Goal: Task Accomplishment & Management: Use online tool/utility

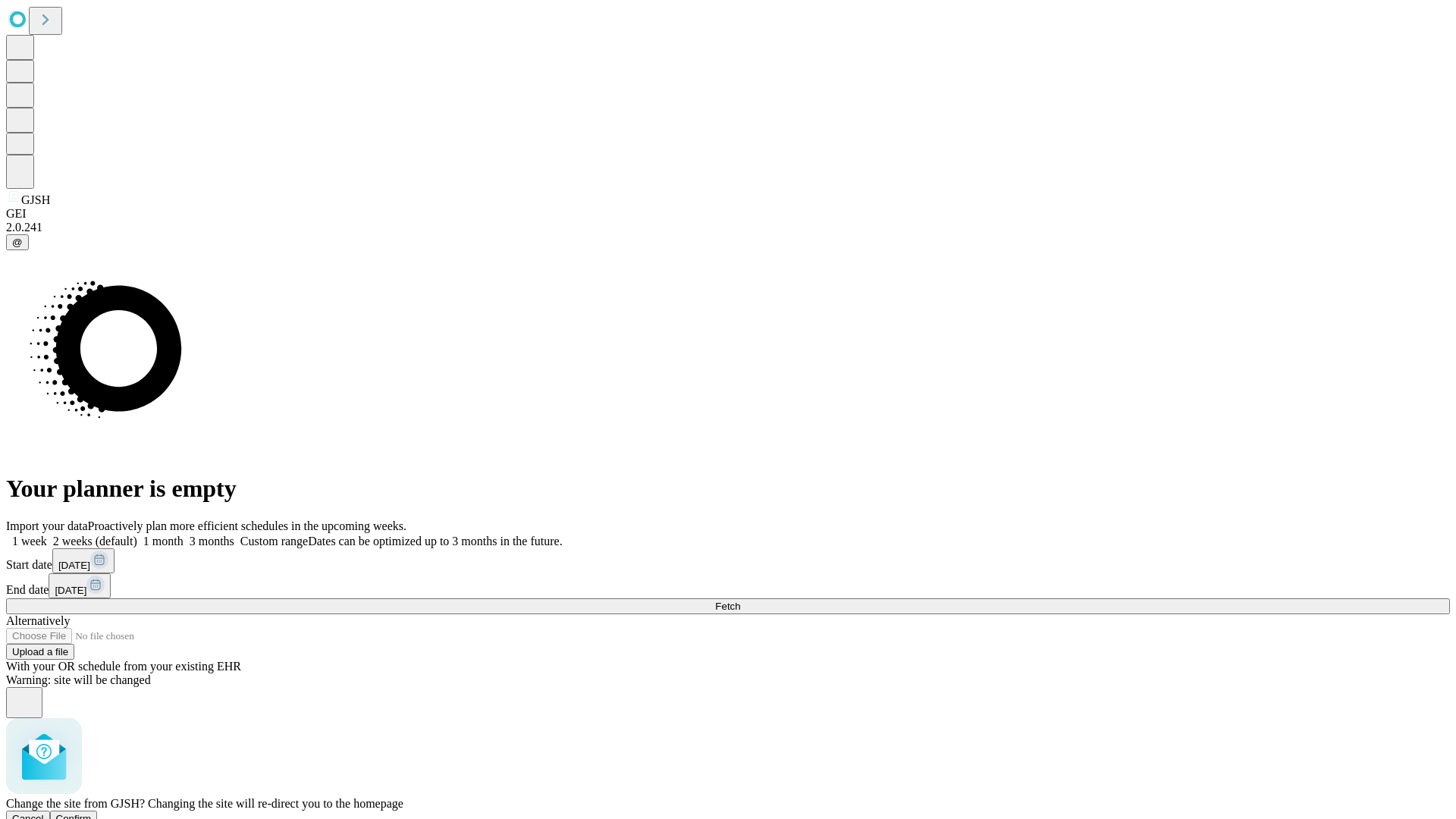
click at [91, 813] on span "Confirm" at bounding box center [74, 818] width 36 height 11
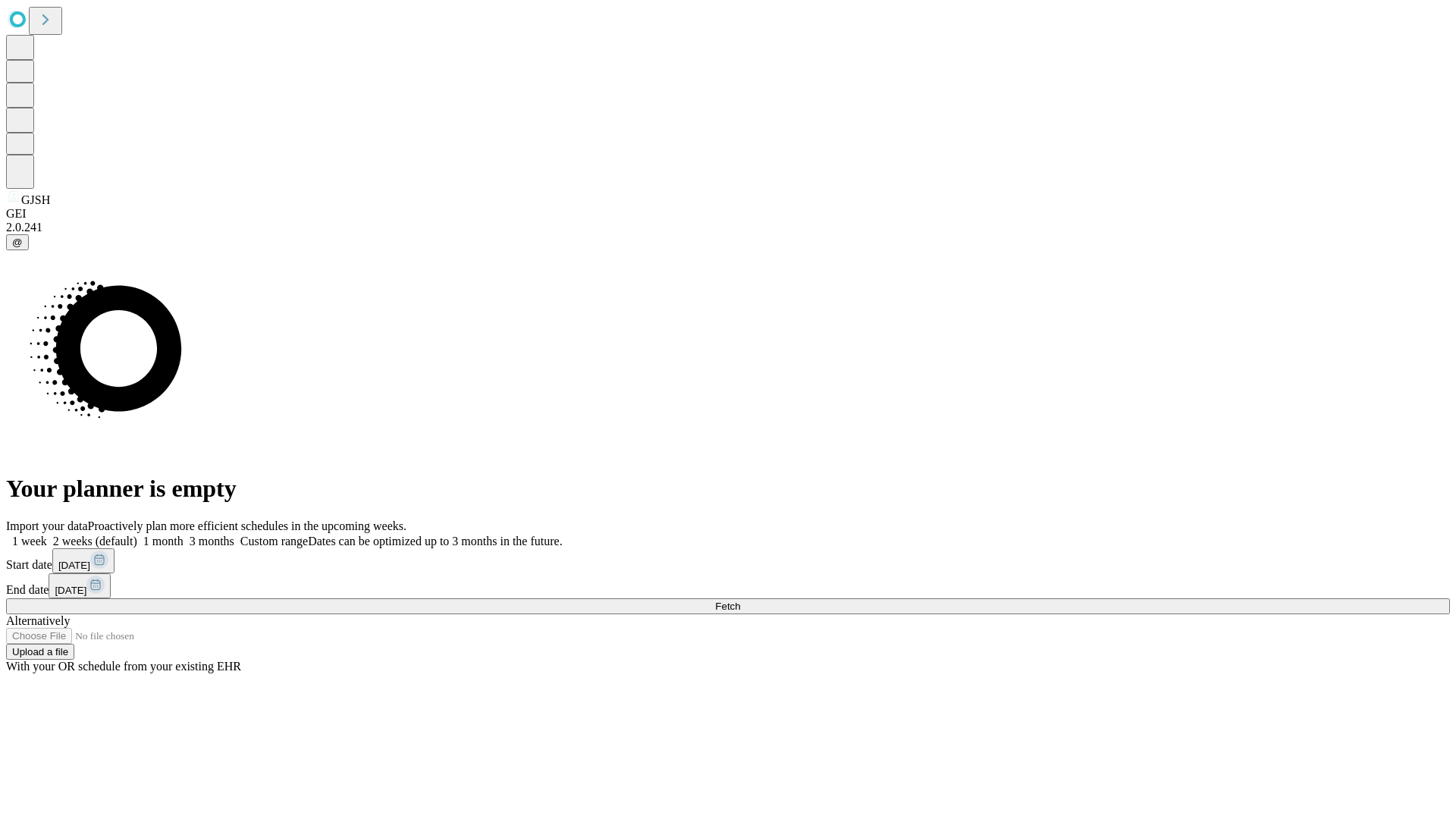
click at [184, 534] on label "1 month" at bounding box center [161, 540] width 46 height 13
click at [740, 600] on span "Fetch" at bounding box center [727, 606] width 25 height 11
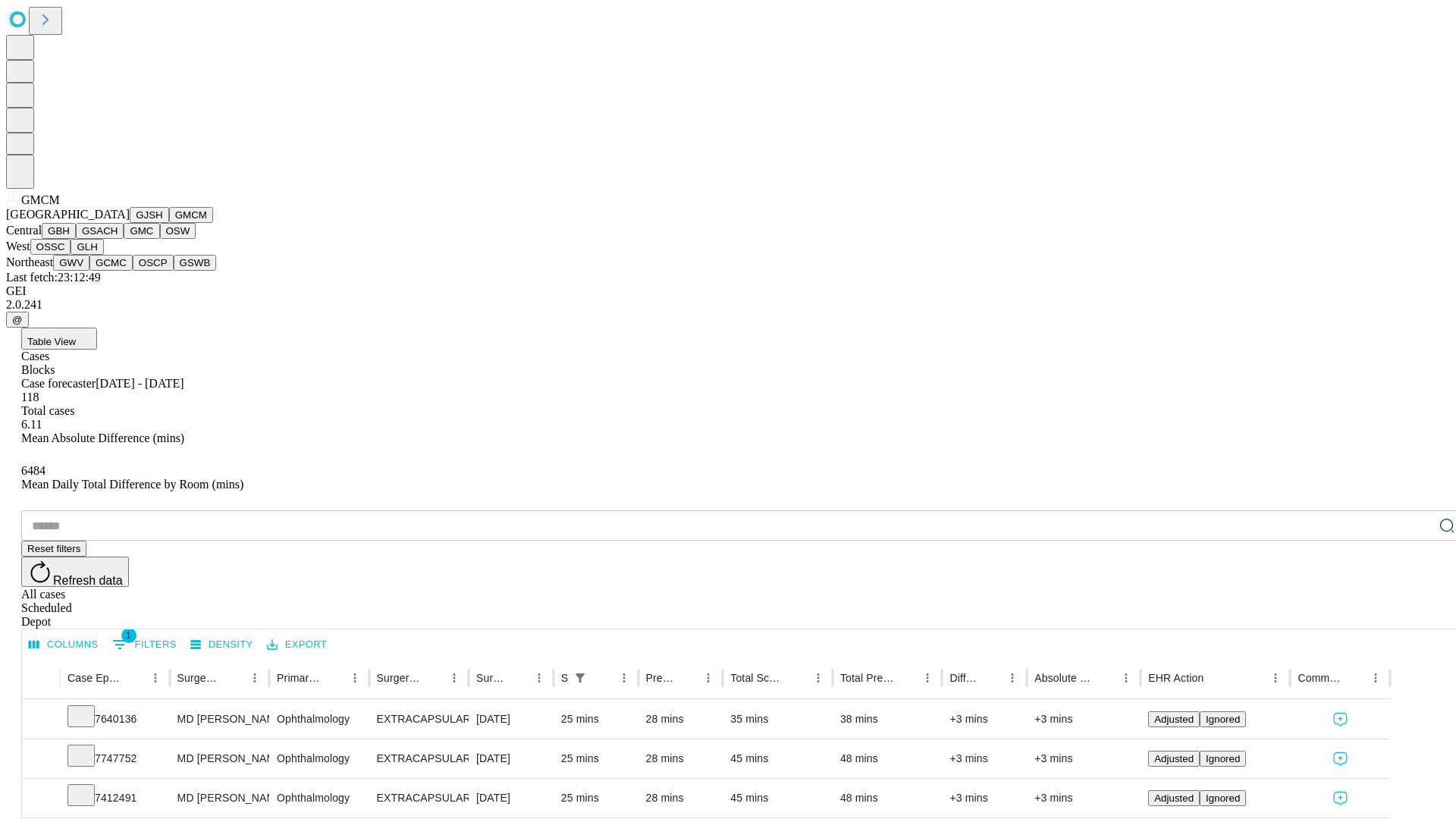
click at [76, 239] on button "GBH" at bounding box center [58, 231] width 34 height 16
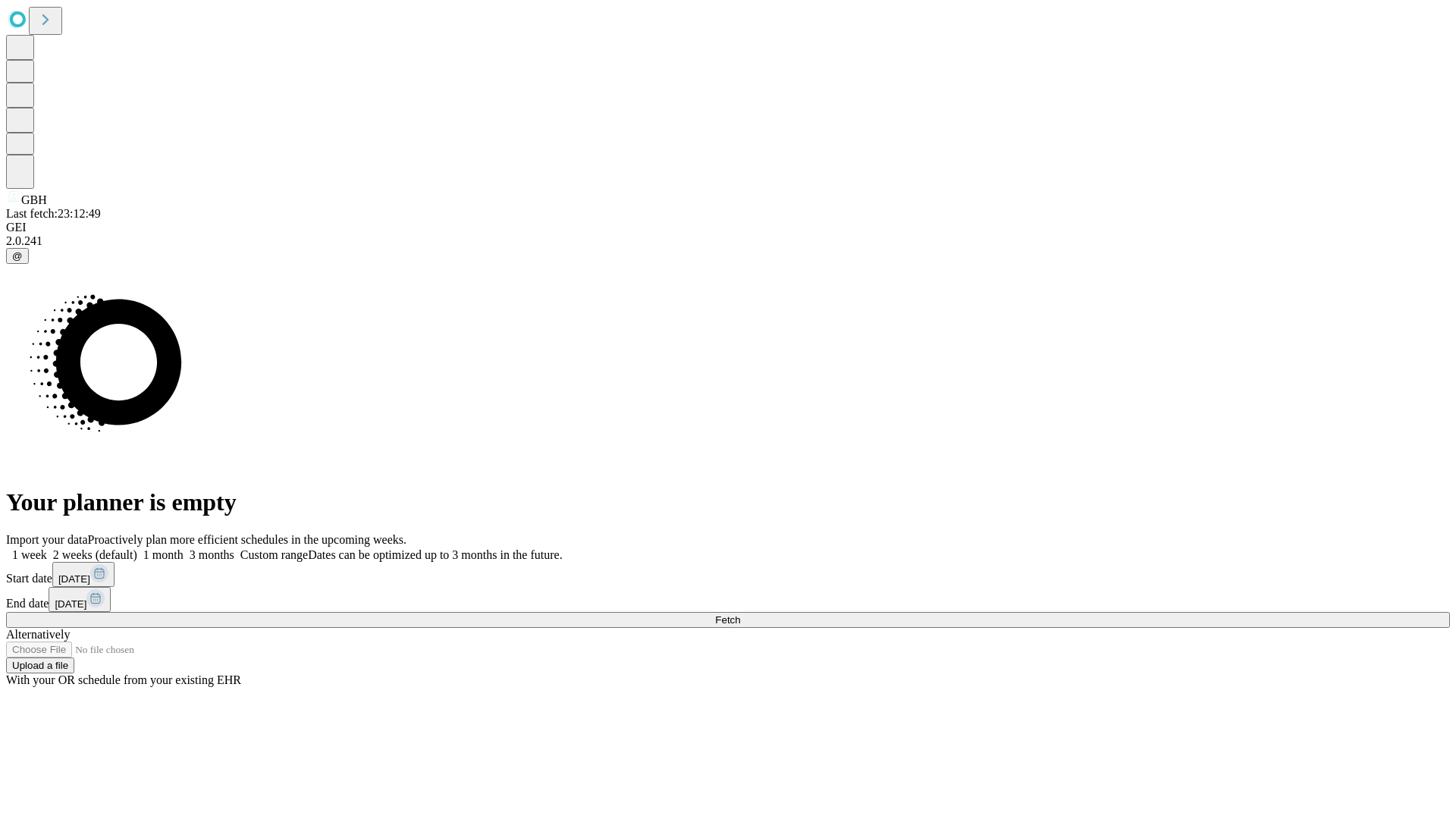
click at [740, 614] on span "Fetch" at bounding box center [727, 620] width 25 height 11
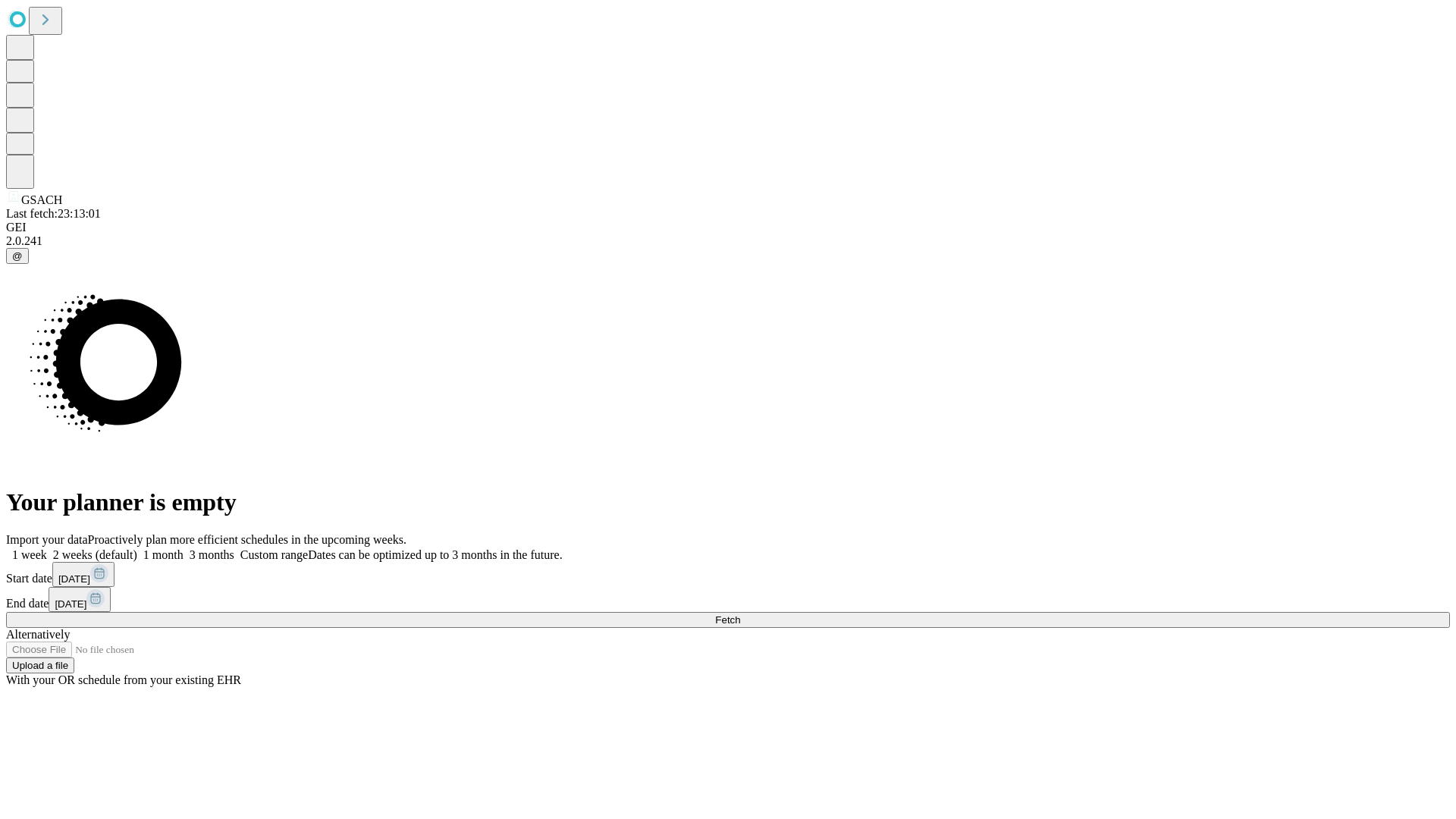
click at [184, 548] on label "1 month" at bounding box center [161, 554] width 46 height 13
click at [740, 614] on span "Fetch" at bounding box center [727, 620] width 25 height 11
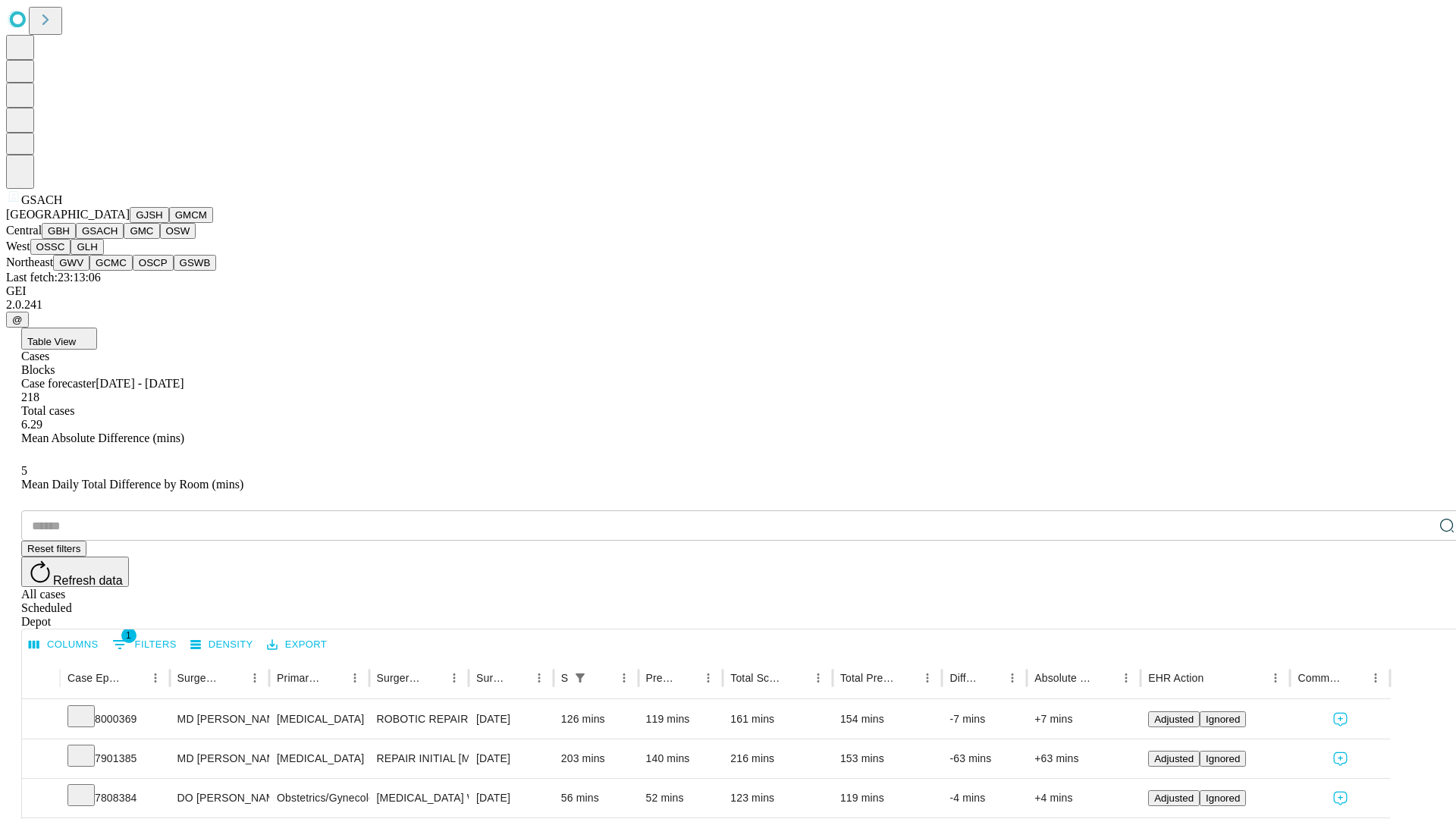
click at [124, 239] on button "GMC" at bounding box center [141, 231] width 36 height 16
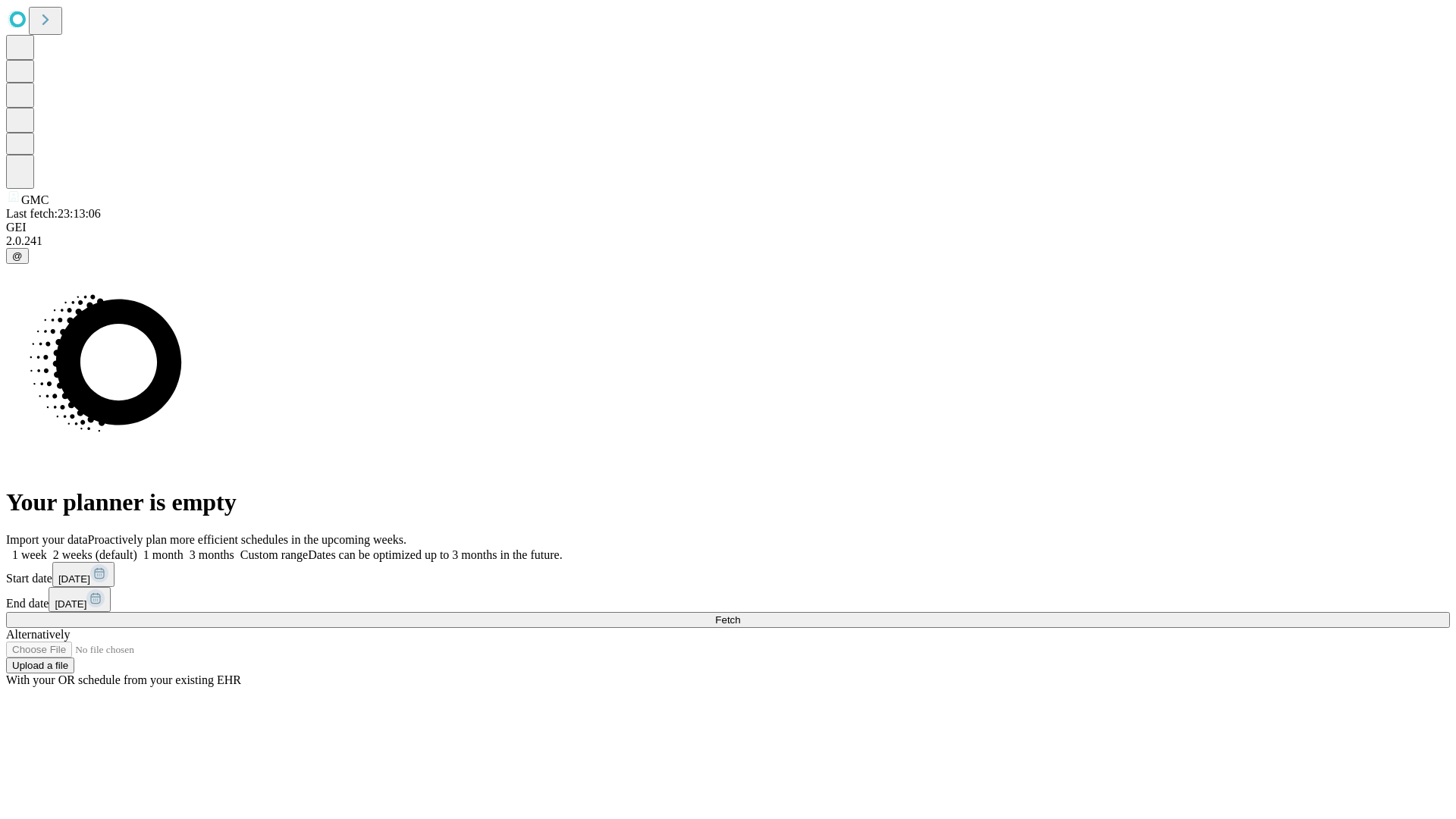
click at [184, 548] on label "1 month" at bounding box center [161, 554] width 46 height 13
click at [740, 614] on span "Fetch" at bounding box center [727, 620] width 25 height 11
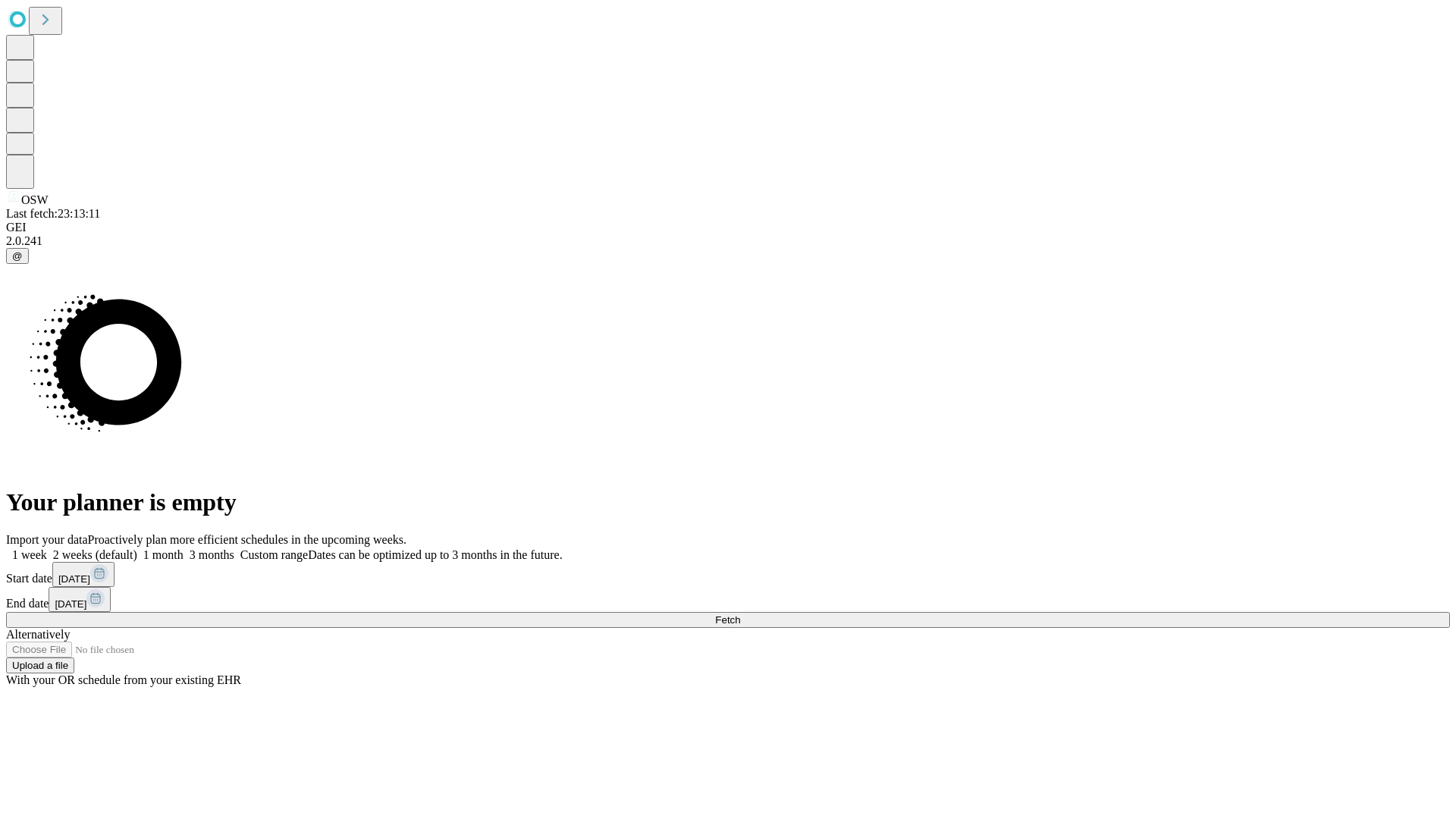
click at [184, 548] on label "1 month" at bounding box center [161, 554] width 46 height 13
click at [740, 614] on span "Fetch" at bounding box center [727, 620] width 25 height 11
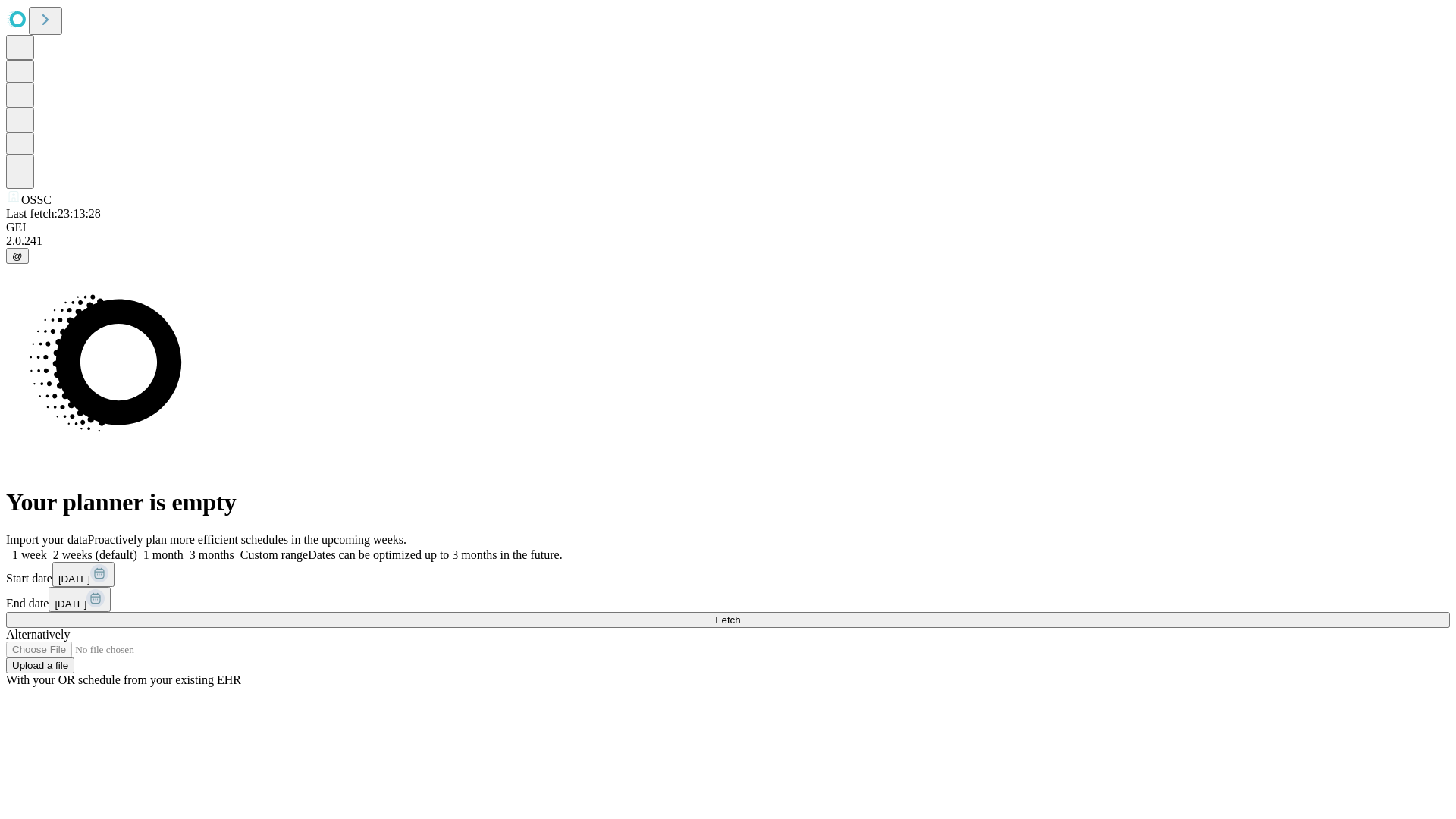
click at [184, 548] on label "1 month" at bounding box center [161, 554] width 46 height 13
click at [740, 614] on span "Fetch" at bounding box center [727, 620] width 25 height 11
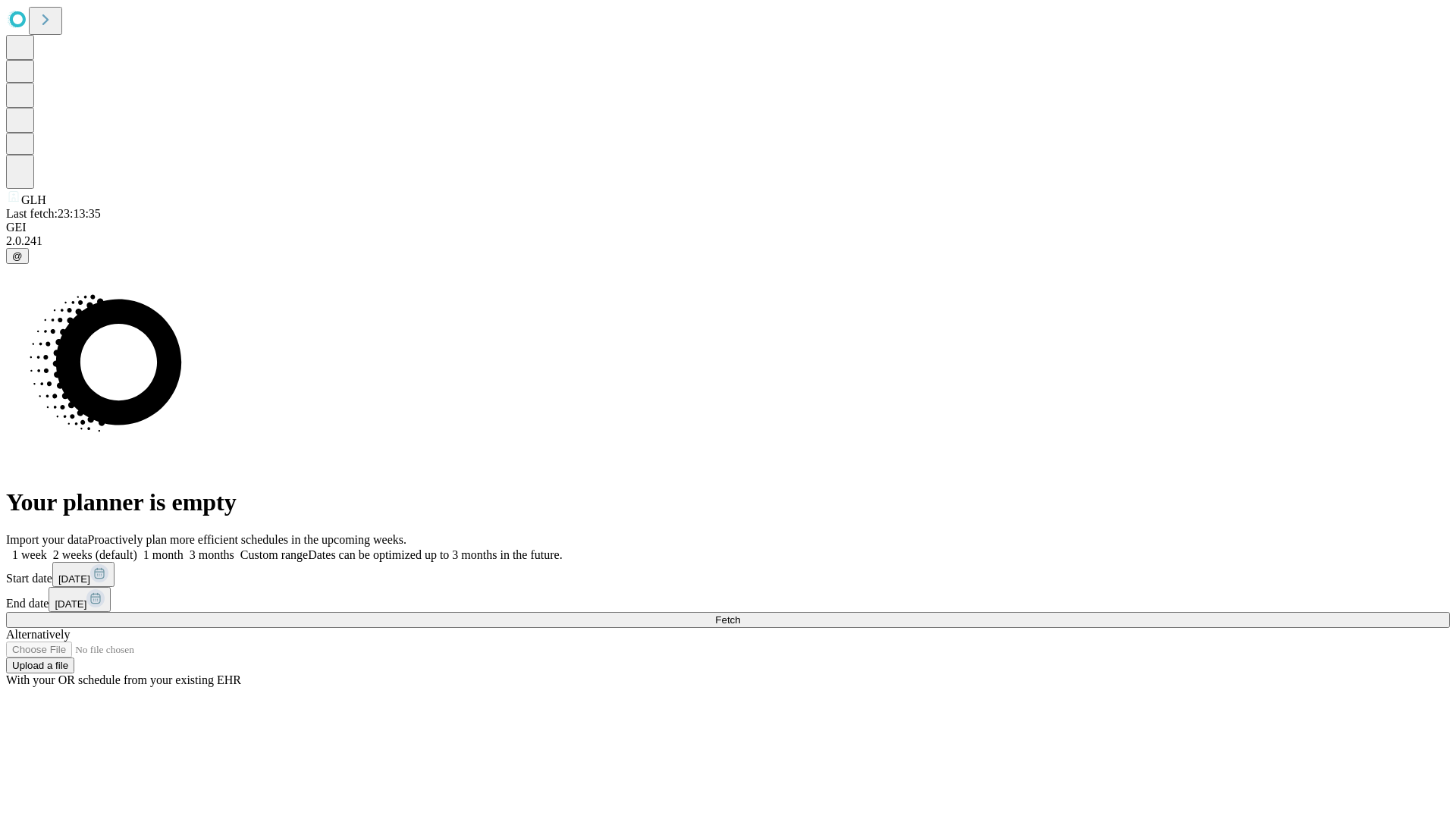
click at [184, 548] on label "1 month" at bounding box center [161, 554] width 46 height 13
click at [740, 614] on span "Fetch" at bounding box center [727, 620] width 25 height 11
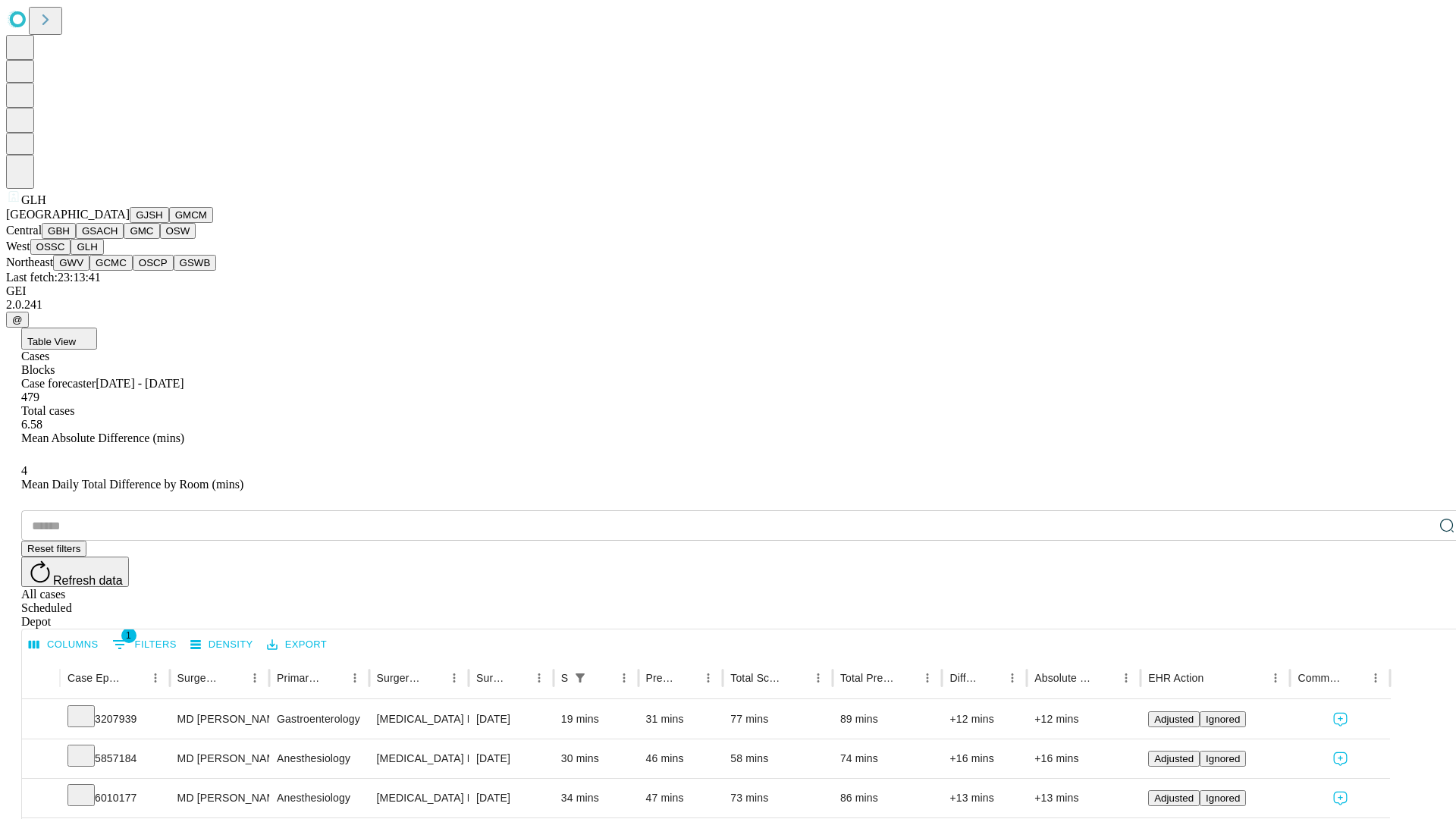
click at [90, 270] on button "GWV" at bounding box center [71, 262] width 36 height 16
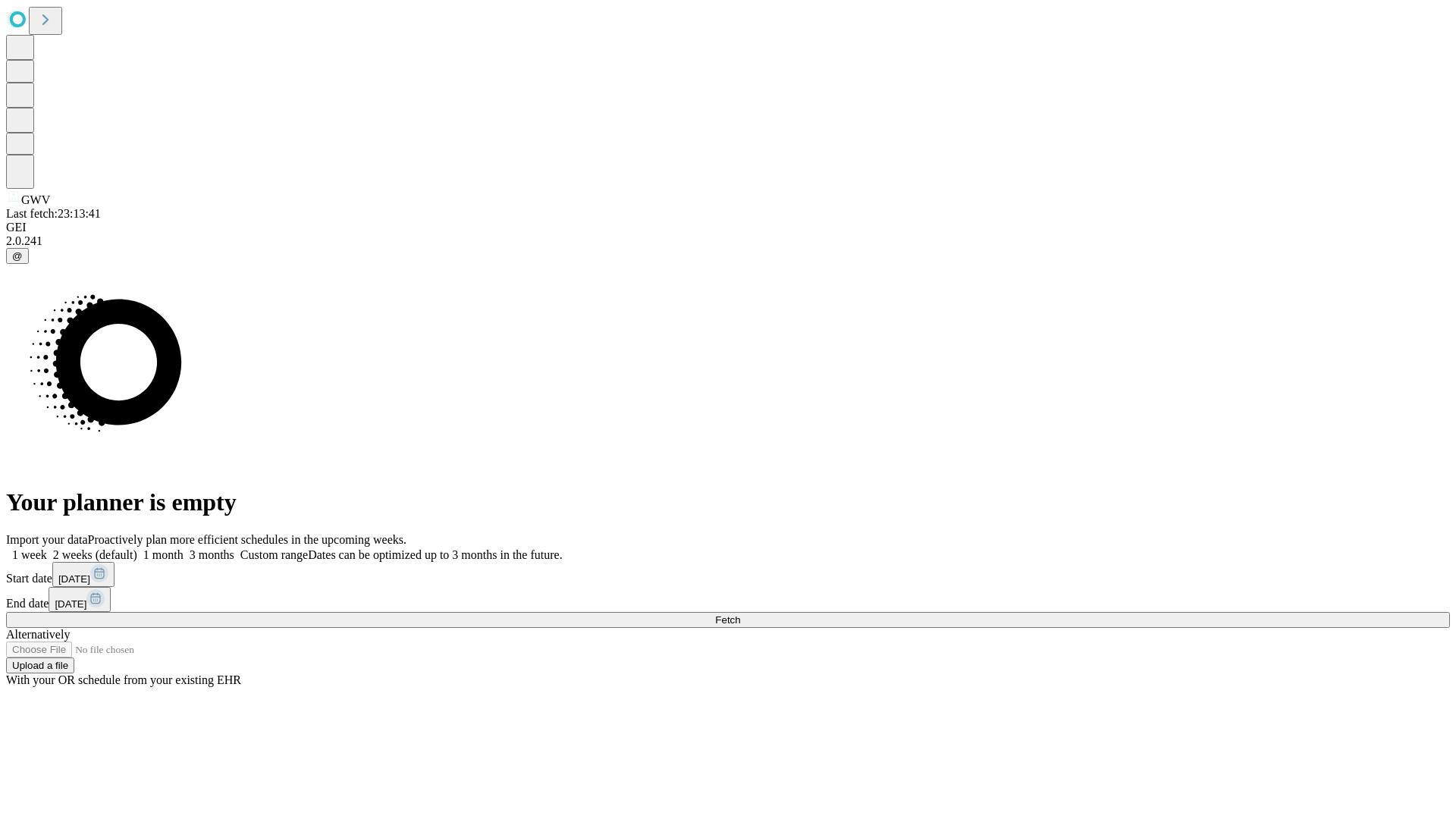
click at [184, 548] on label "1 month" at bounding box center [161, 554] width 46 height 13
click at [740, 614] on span "Fetch" at bounding box center [727, 620] width 25 height 11
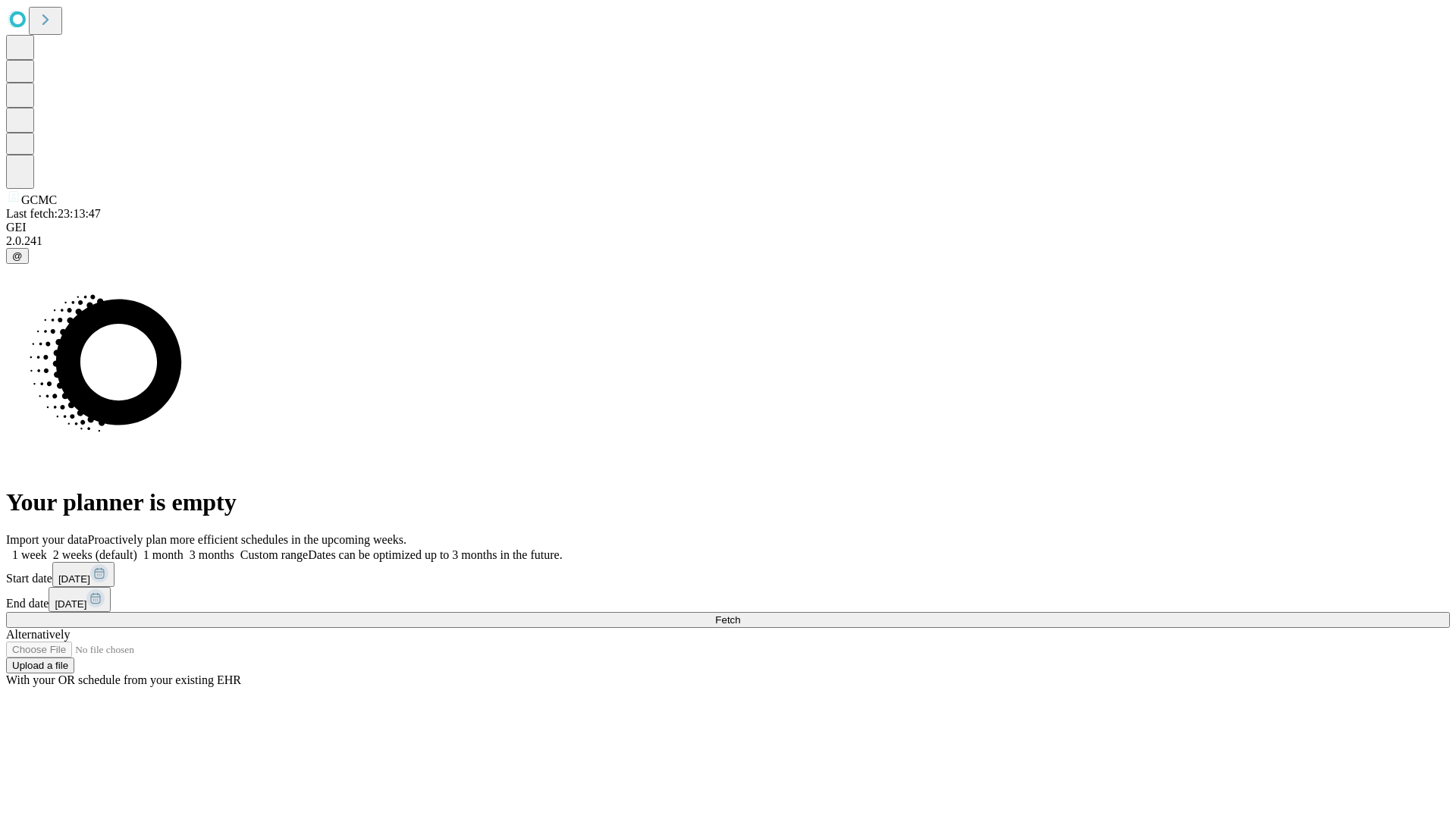
click at [740, 614] on span "Fetch" at bounding box center [727, 620] width 25 height 11
click at [184, 548] on label "1 month" at bounding box center [161, 554] width 46 height 13
click at [740, 614] on span "Fetch" at bounding box center [727, 620] width 25 height 11
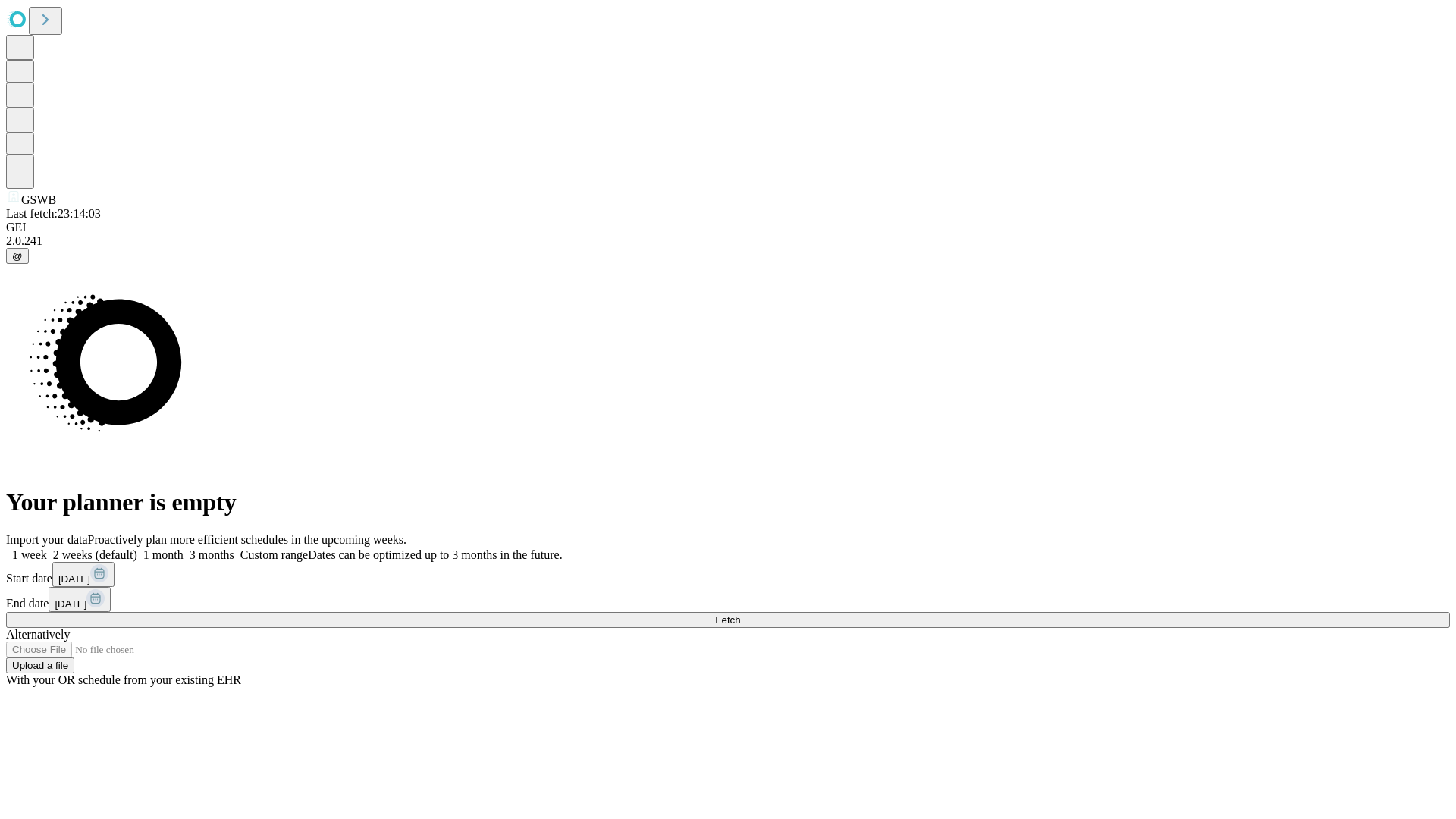
click at [184, 548] on label "1 month" at bounding box center [161, 554] width 46 height 13
click at [740, 614] on span "Fetch" at bounding box center [727, 620] width 25 height 11
